Goal: Learn about a topic

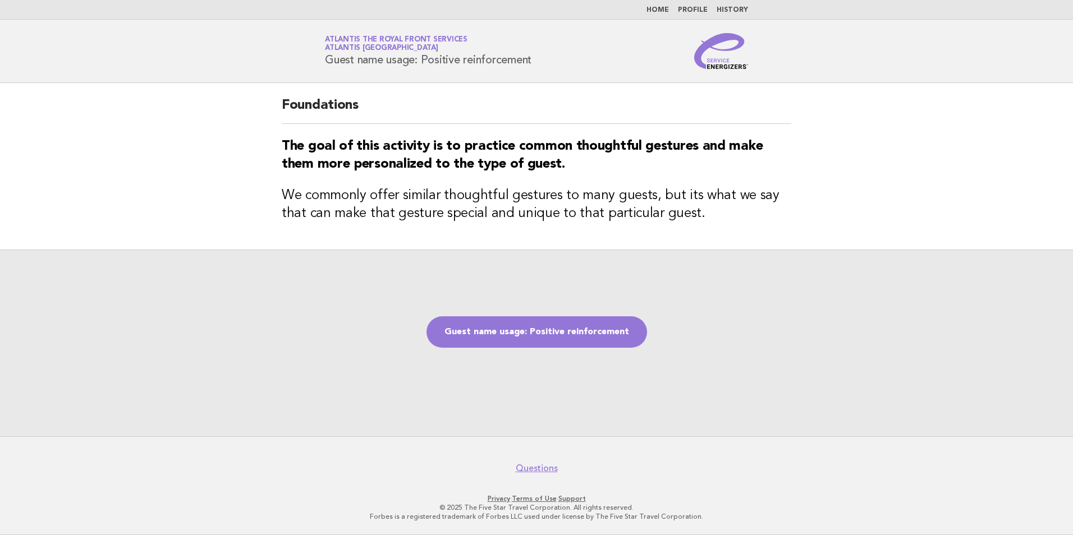
drag, startPoint x: 464, startPoint y: 60, endPoint x: 537, endPoint y: 63, distance: 72.5
click at [537, 63] on div "Service Energizers Atlantis The Royal Front Services Atlantis [GEOGRAPHIC_DATA]…" at bounding box center [536, 51] width 455 height 36
copy h1 "reinforcement"
click at [603, 331] on link "Guest name usage: Positive reinforcement" at bounding box center [537, 332] width 221 height 31
click at [561, 336] on link "Guest name usage: Positive reinforcement" at bounding box center [537, 332] width 221 height 31
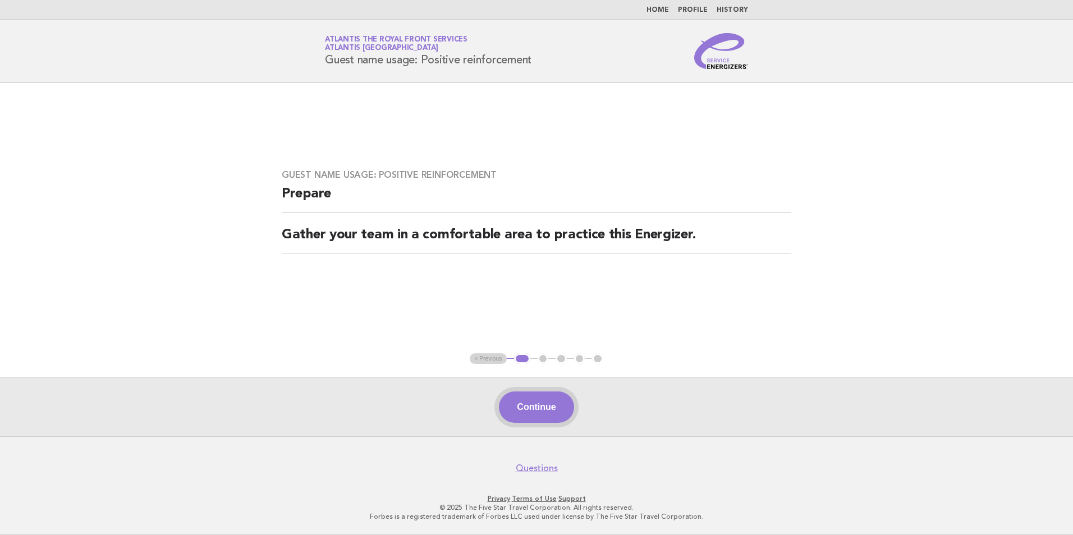
click at [546, 405] on button "Continue" at bounding box center [536, 407] width 75 height 31
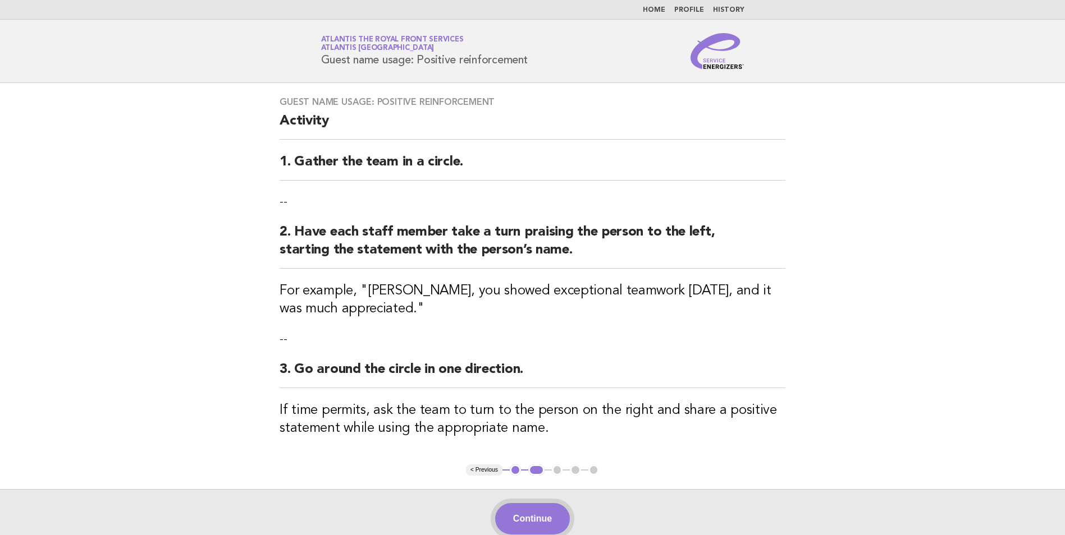
click at [530, 526] on button "Continue" at bounding box center [532, 518] width 75 height 31
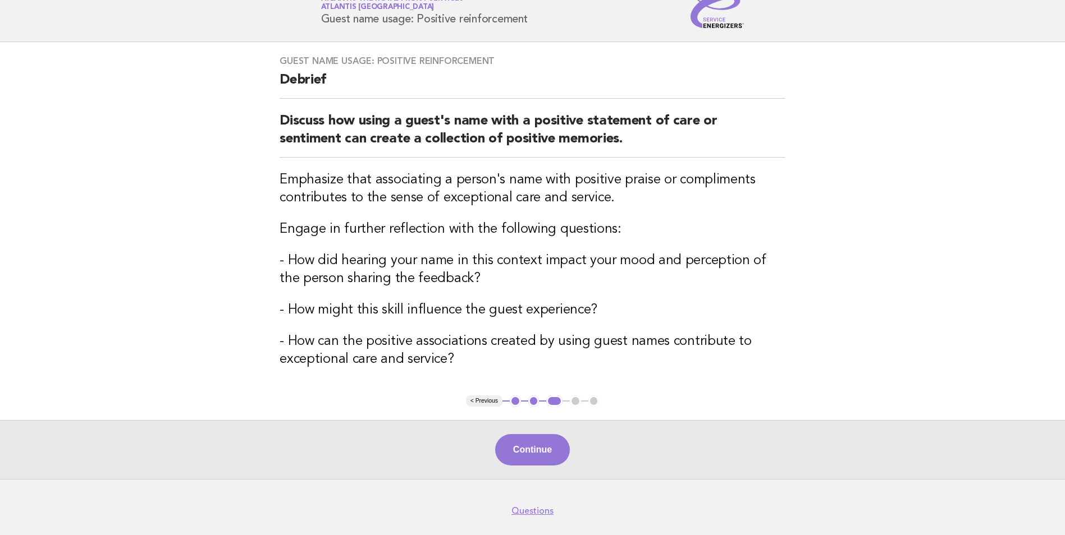
scroll to position [83, 0]
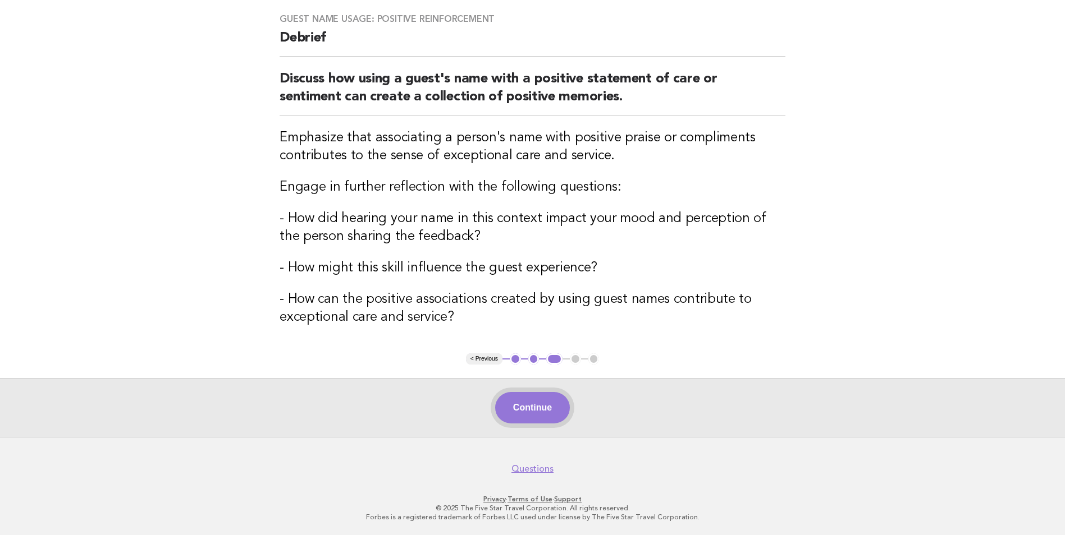
click at [525, 409] on button "Continue" at bounding box center [532, 407] width 75 height 31
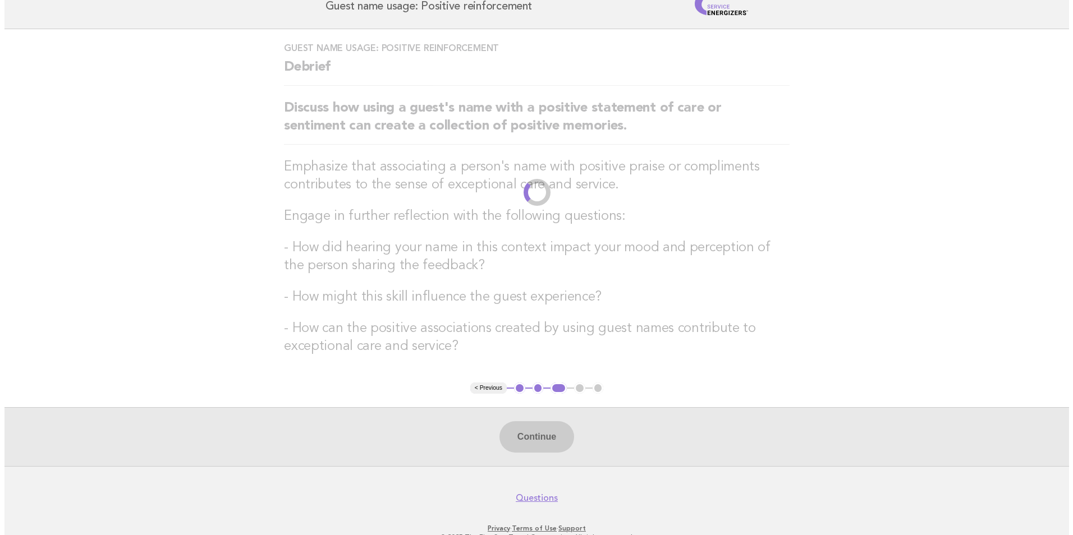
scroll to position [0, 0]
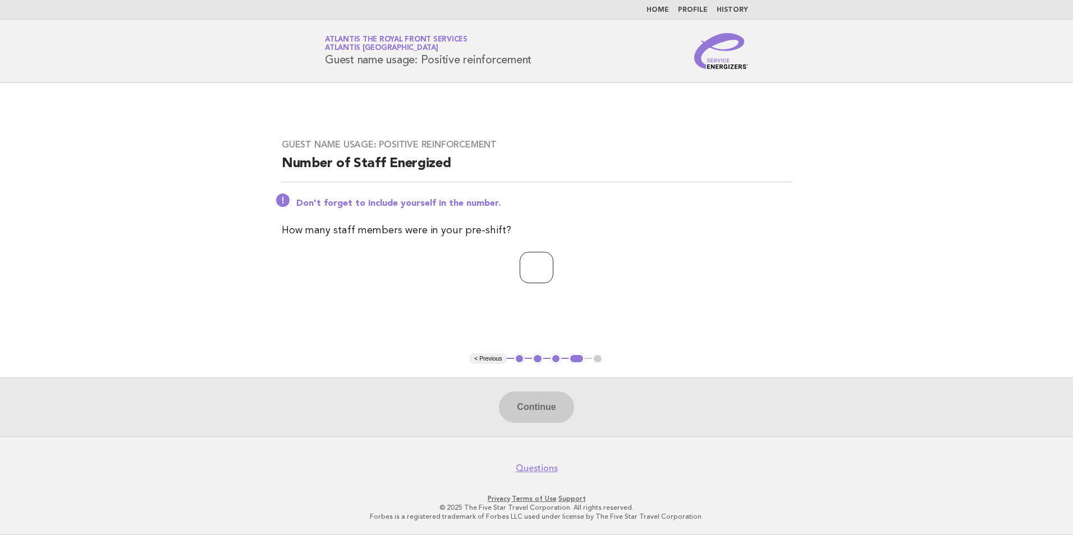
click at [548, 262] on input "number" at bounding box center [537, 267] width 34 height 31
type input "**"
click at [524, 405] on button "Continue" at bounding box center [536, 407] width 75 height 31
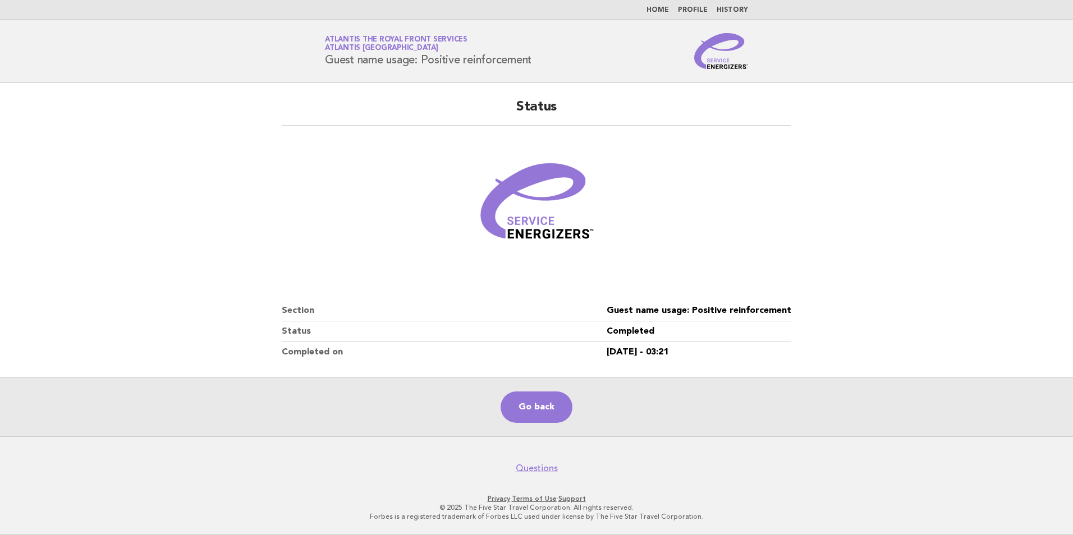
click at [57, 123] on main "Status Section Guest name usage: Positive reinforcement Status Completed Comple…" at bounding box center [536, 260] width 1073 height 354
